Goal: Check status

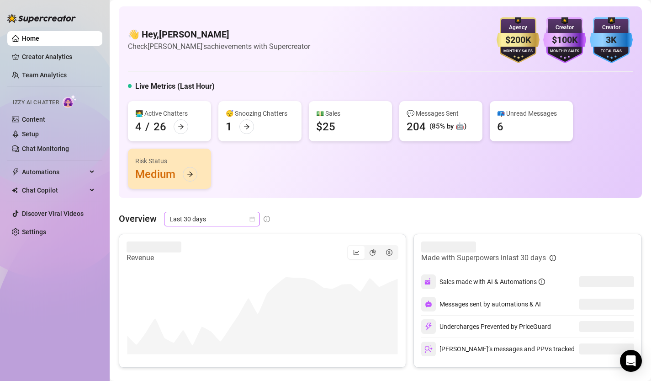
click at [251, 218] on icon "calendar" at bounding box center [252, 219] width 5 height 5
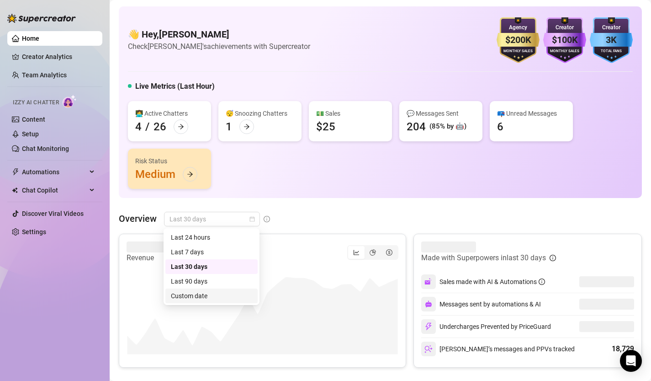
click at [232, 299] on div "Custom date" at bounding box center [211, 296] width 81 height 10
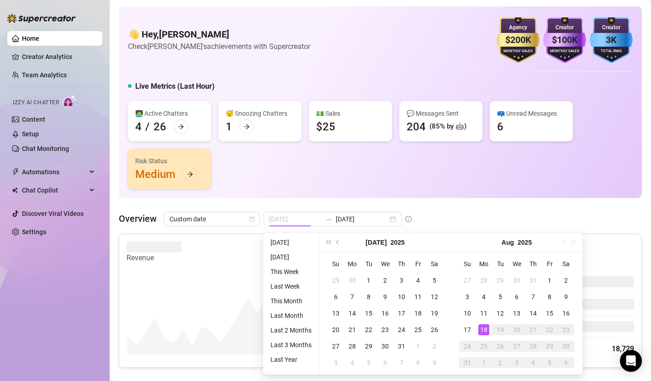
click at [486, 331] on div "18" at bounding box center [483, 329] width 11 height 11
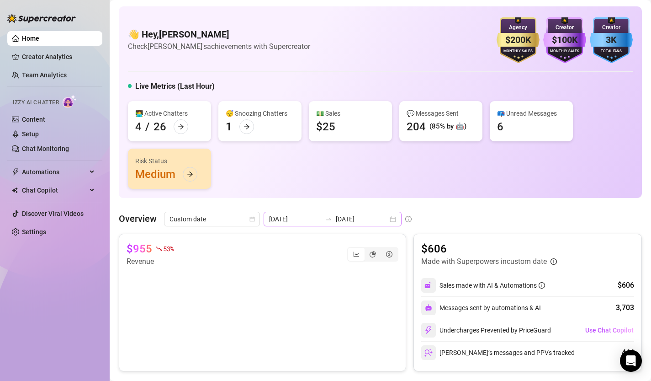
click at [373, 218] on div "[DATE] [DATE]" at bounding box center [333, 219] width 138 height 15
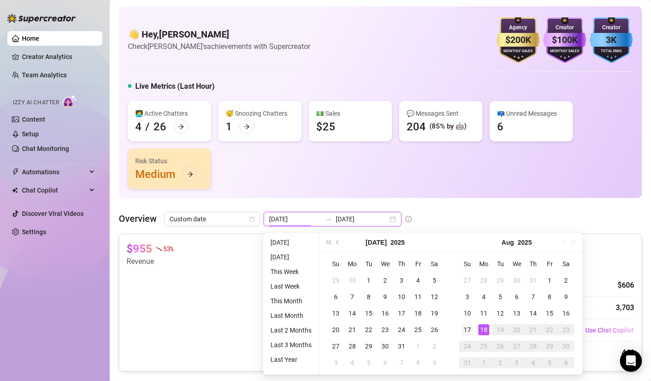
type input "[DATE]"
click at [469, 332] on div "17" at bounding box center [467, 329] width 11 height 11
type input "[DATE]"
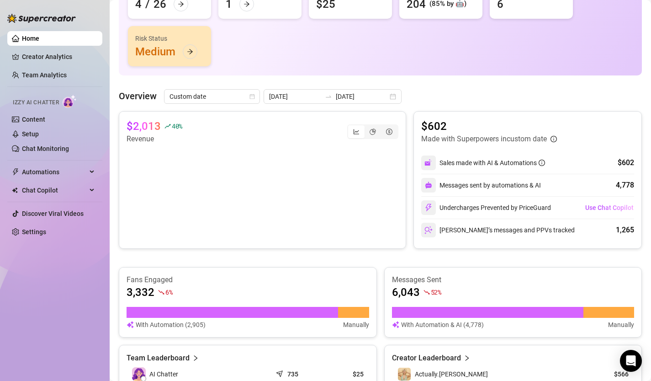
scroll to position [90, 0]
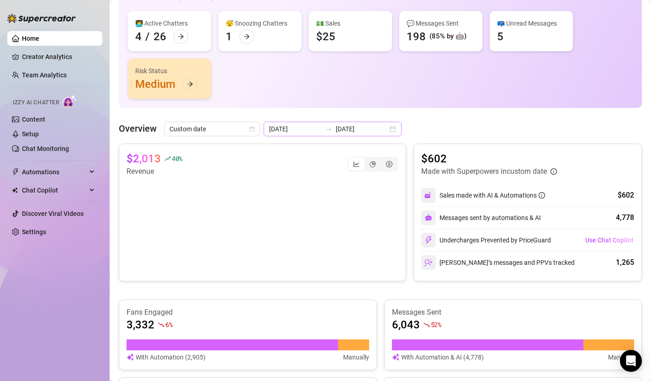
click at [370, 130] on div "[DATE] [DATE]" at bounding box center [333, 129] width 138 height 15
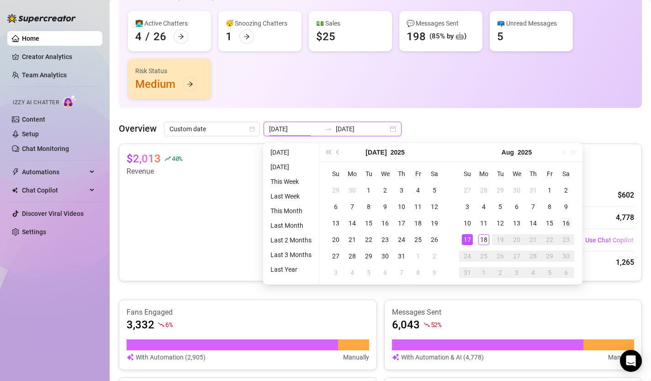
type input "[DATE]"
click at [569, 223] on div "16" at bounding box center [566, 223] width 11 height 11
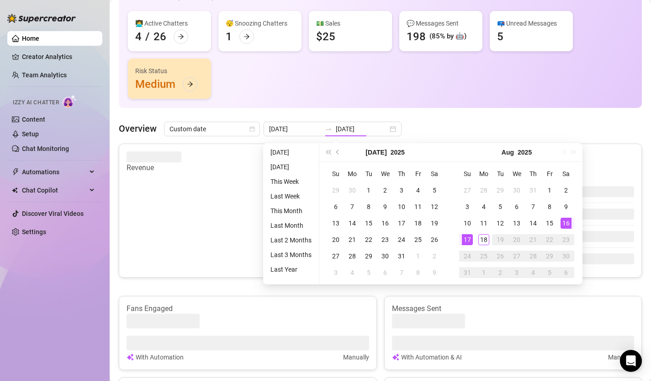
type input "[DATE]"
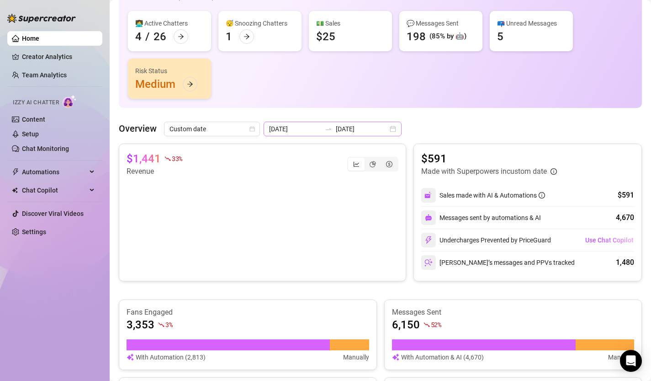
click at [370, 129] on div "[DATE] [DATE]" at bounding box center [333, 129] width 138 height 15
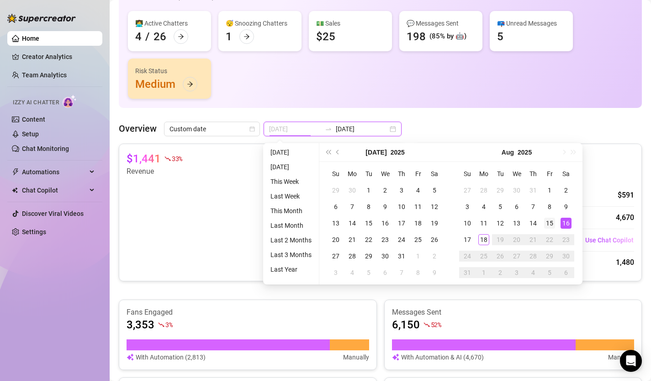
type input "[DATE]"
click at [552, 223] on div "15" at bounding box center [549, 223] width 11 height 11
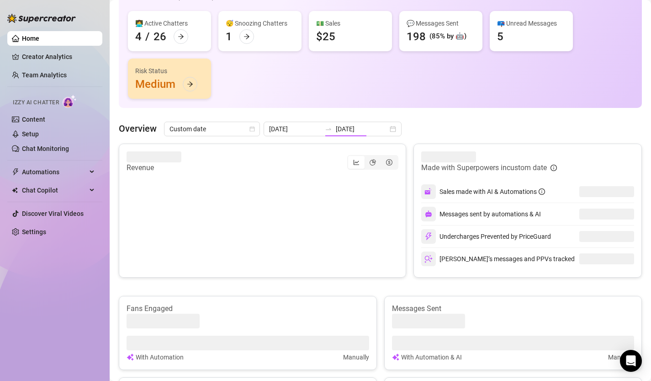
type input "[DATE]"
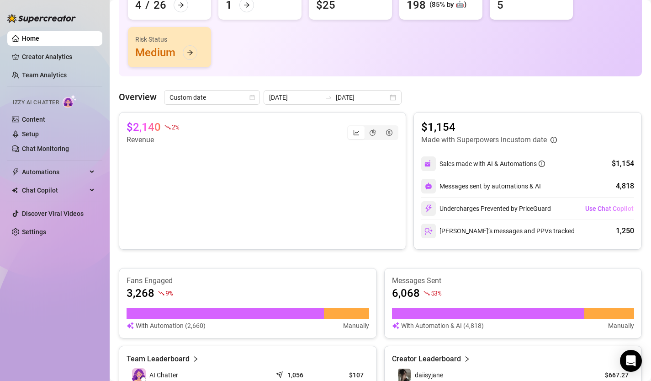
scroll to position [0, 0]
